Goal: Transaction & Acquisition: Purchase product/service

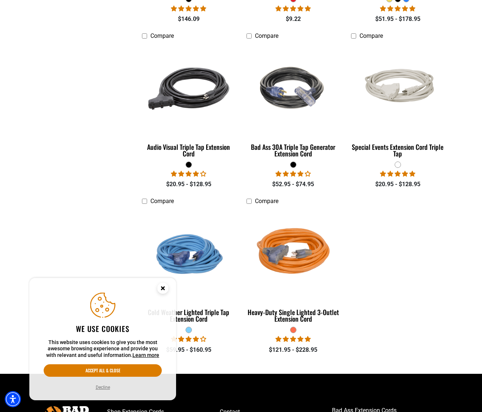
scroll to position [512, 0]
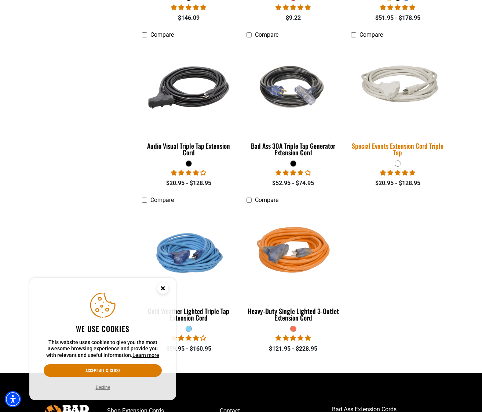
click at [404, 93] on img at bounding box center [398, 88] width 103 height 63
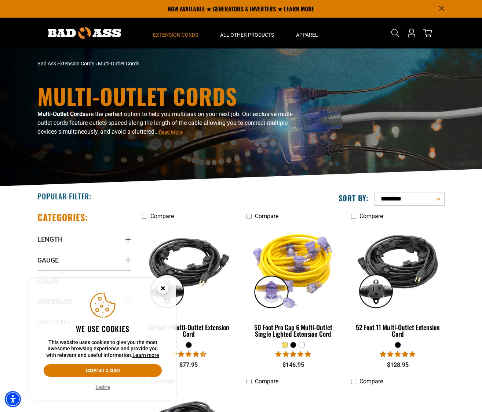
scroll to position [0, 0]
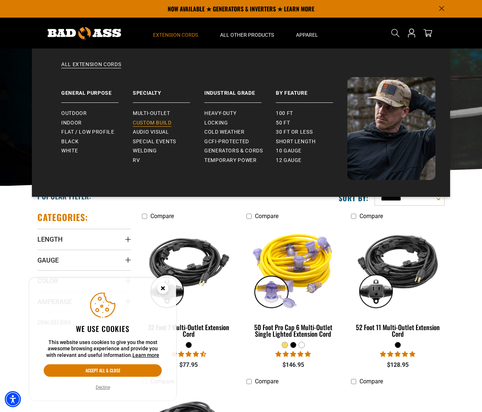
click at [157, 121] on span "Custom Build" at bounding box center [152, 123] width 39 height 7
click at [289, 130] on span "30 ft or less" at bounding box center [294, 132] width 37 height 7
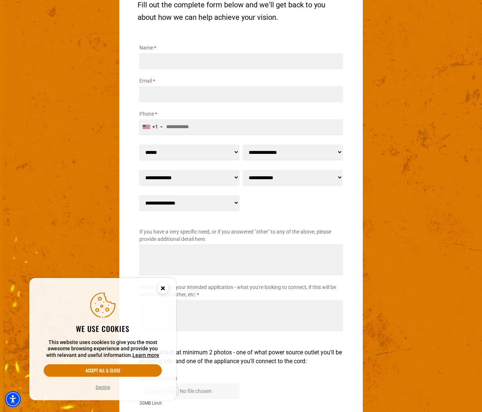
scroll to position [993, 0]
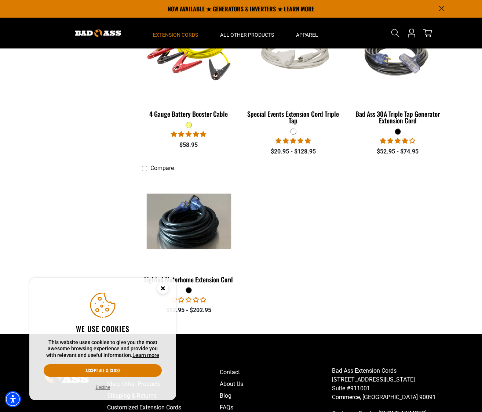
scroll to position [708, 0]
